Goal: Navigation & Orientation: Find specific page/section

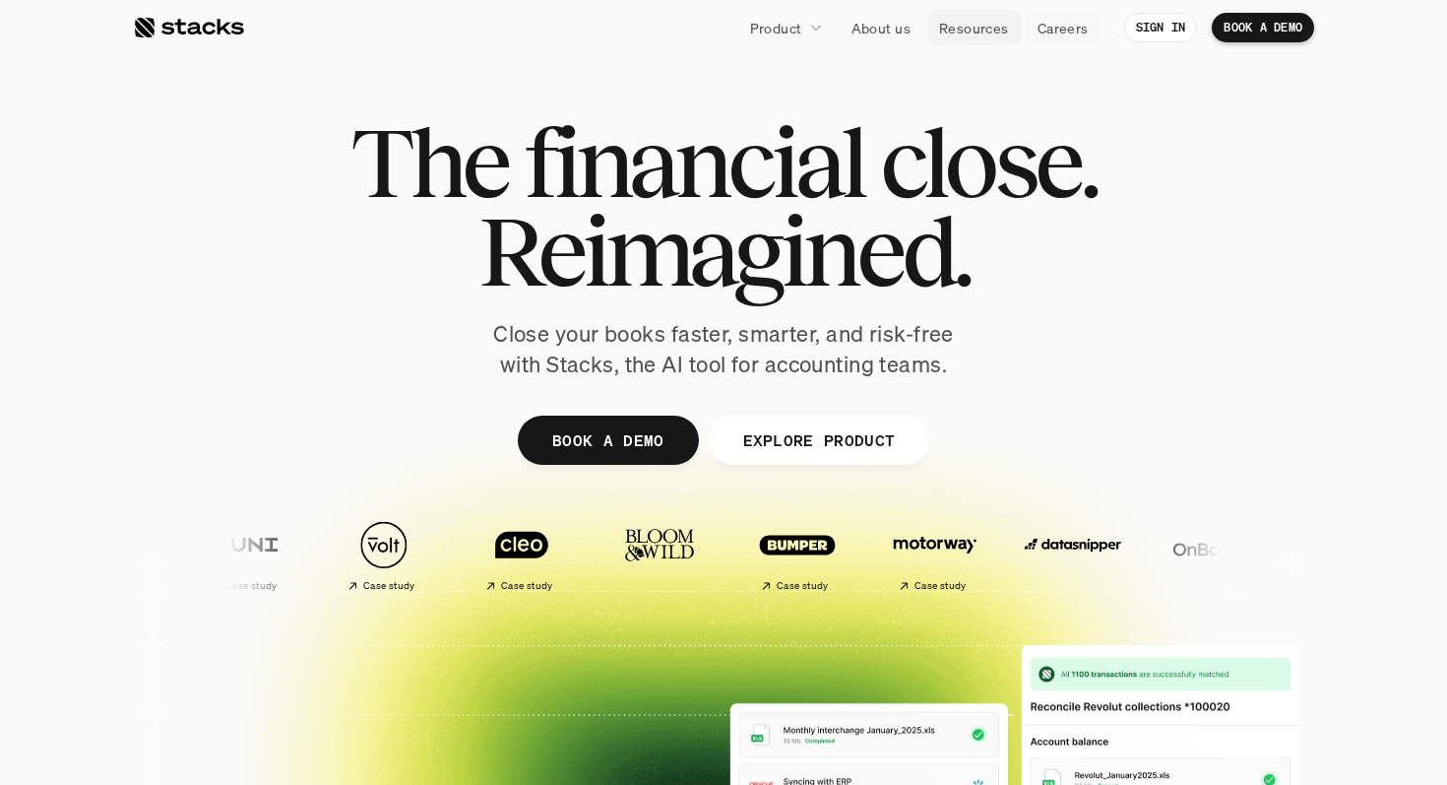
click at [1053, 30] on p "Careers" at bounding box center [1062, 28] width 51 height 21
click at [962, 34] on p "Resources" at bounding box center [974, 28] width 70 height 21
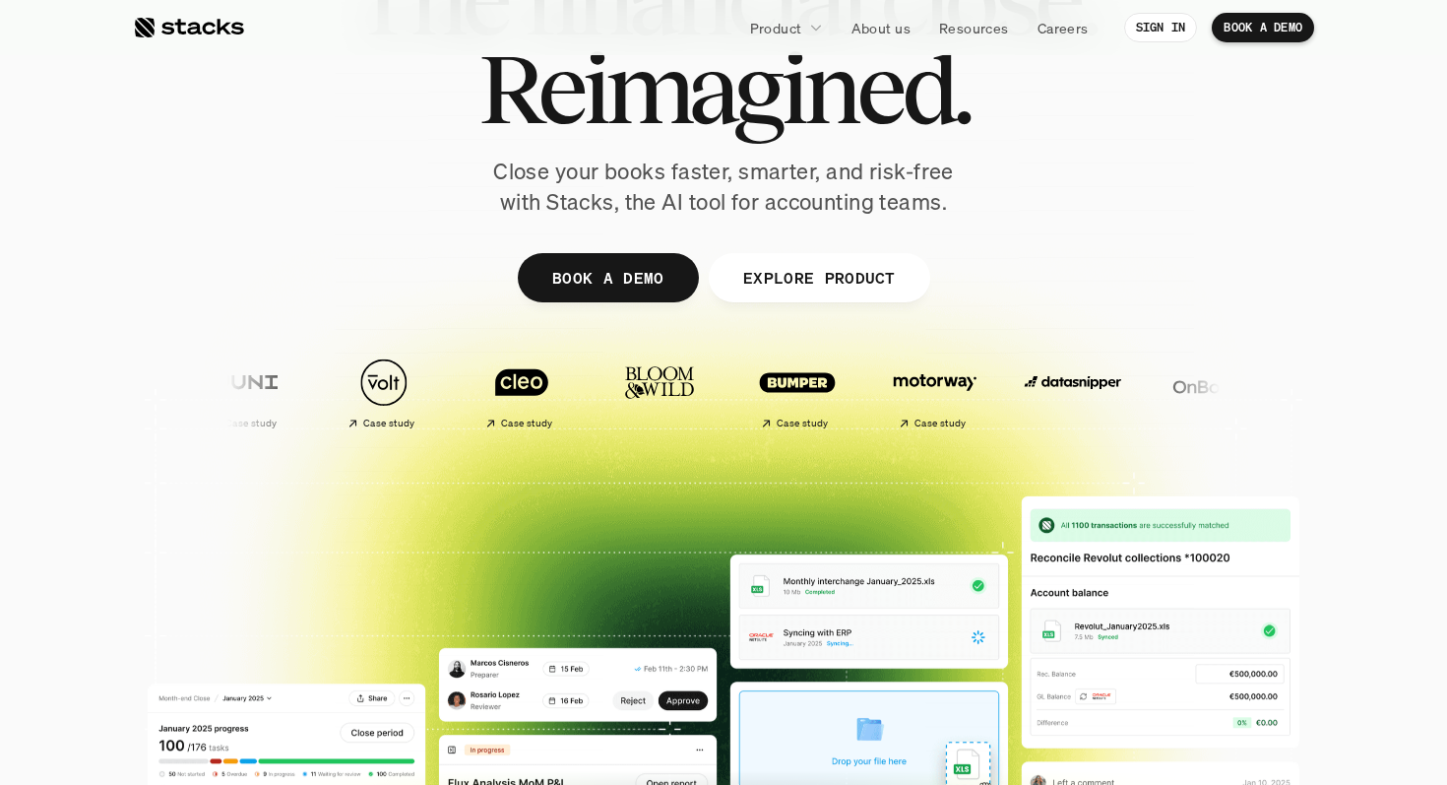
scroll to position [105, 0]
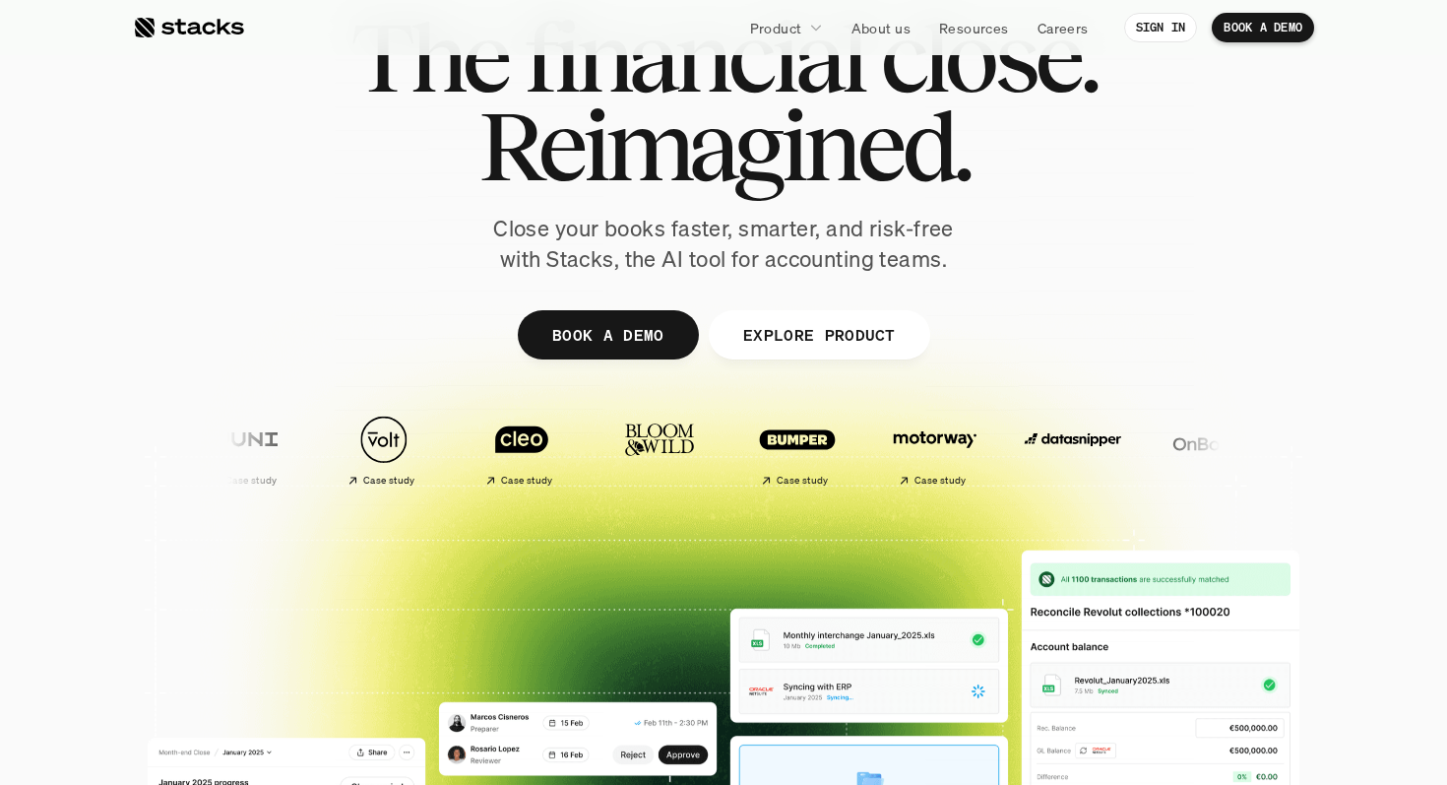
click at [959, 12] on link "Resources" at bounding box center [974, 27] width 94 height 35
